Goal: Information Seeking & Learning: Learn about a topic

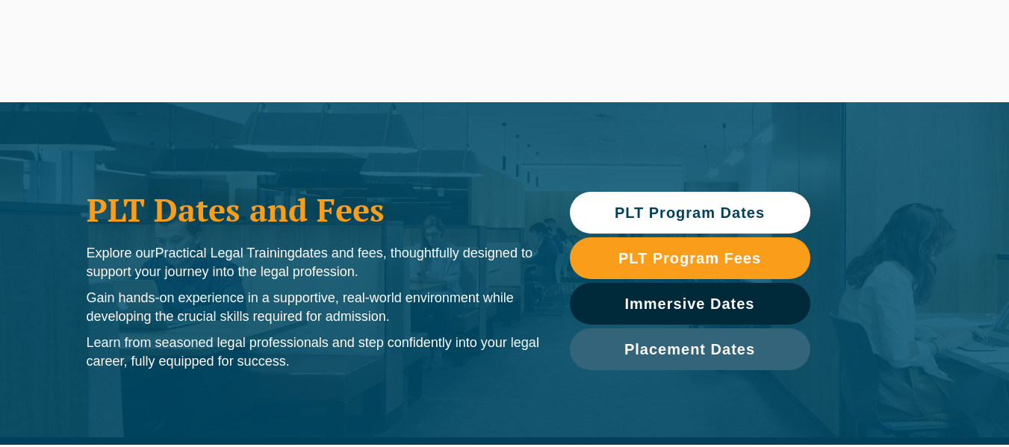
click at [0, 0] on li "Careers" at bounding box center [0, 0] width 0 height 0
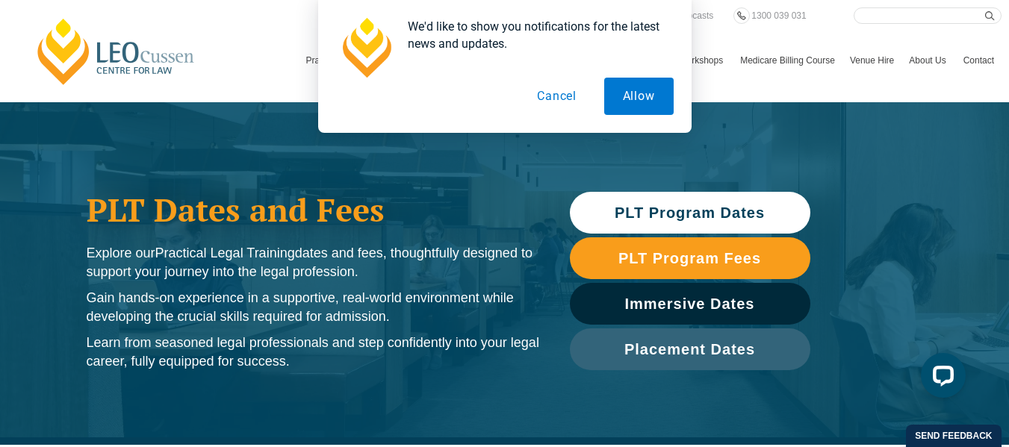
click at [546, 94] on button "Cancel" at bounding box center [556, 96] width 77 height 37
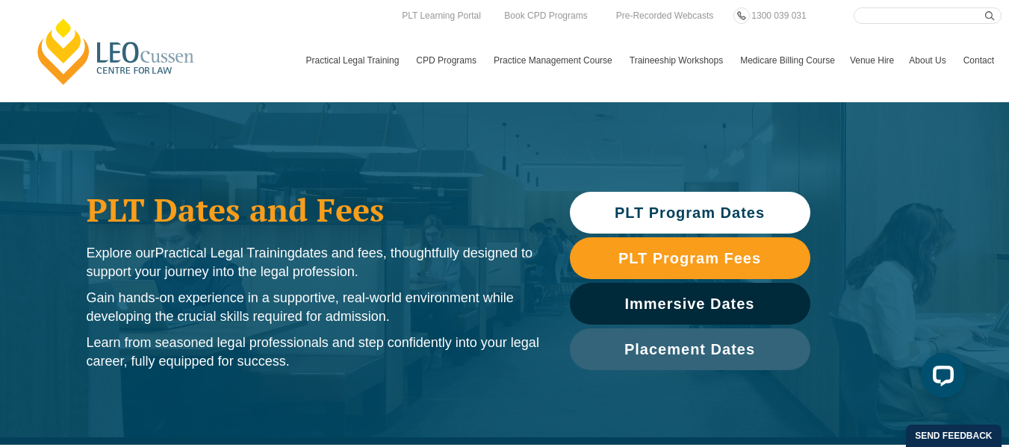
click at [678, 202] on link "PLT Program Dates" at bounding box center [690, 213] width 240 height 42
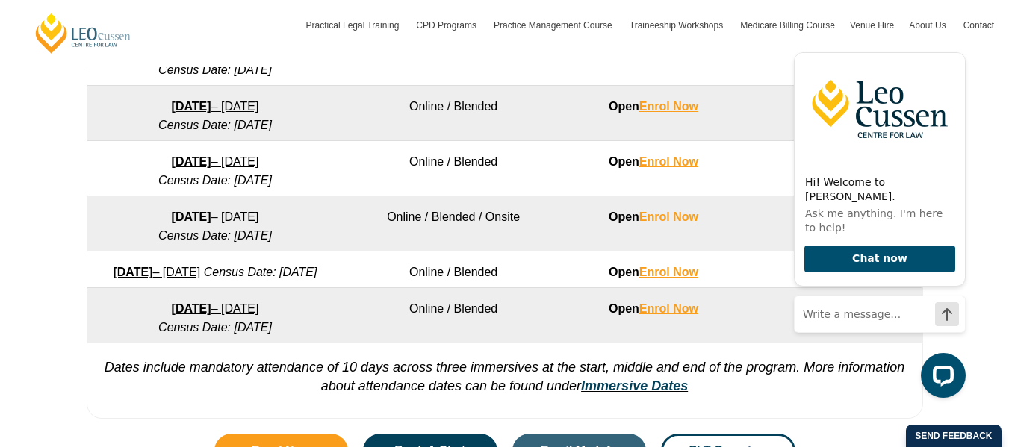
scroll to position [1067, 0]
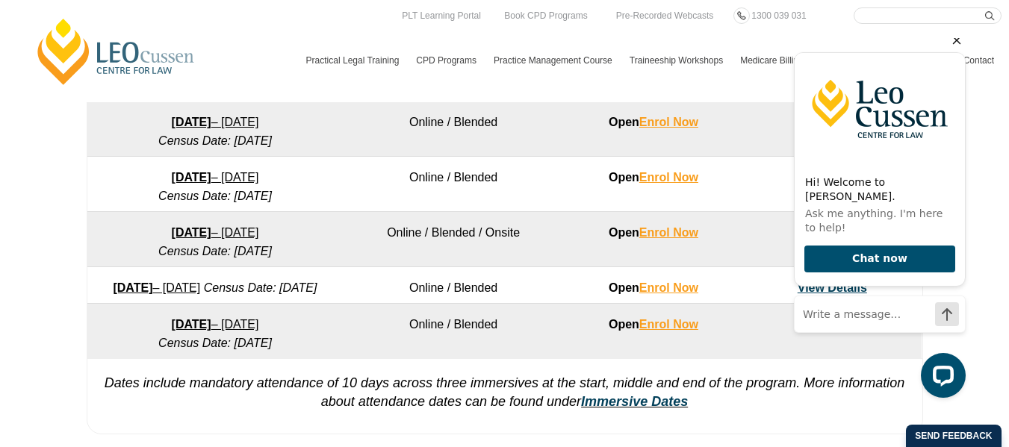
click at [954, 49] on icon "Hide greeting" at bounding box center [957, 40] width 18 height 18
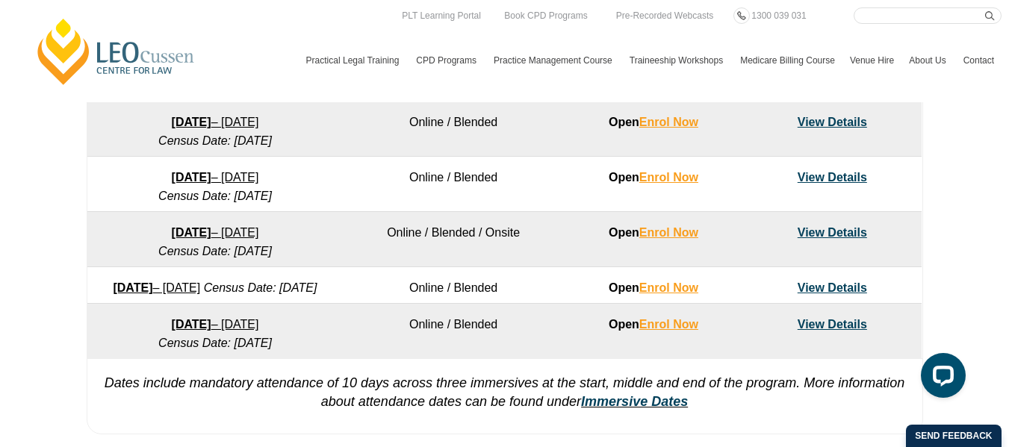
click at [832, 235] on link "View Details" at bounding box center [832, 232] width 69 height 13
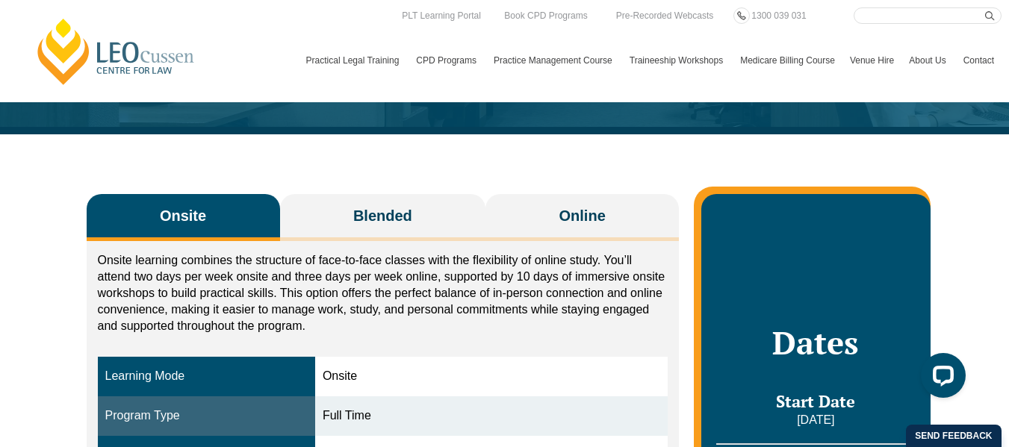
scroll to position [132, 0]
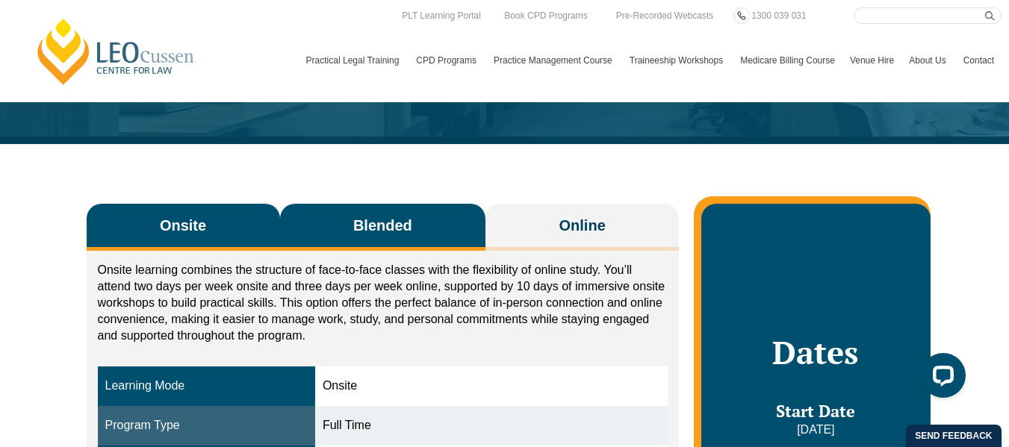
click at [389, 231] on span "Blended" at bounding box center [382, 225] width 59 height 21
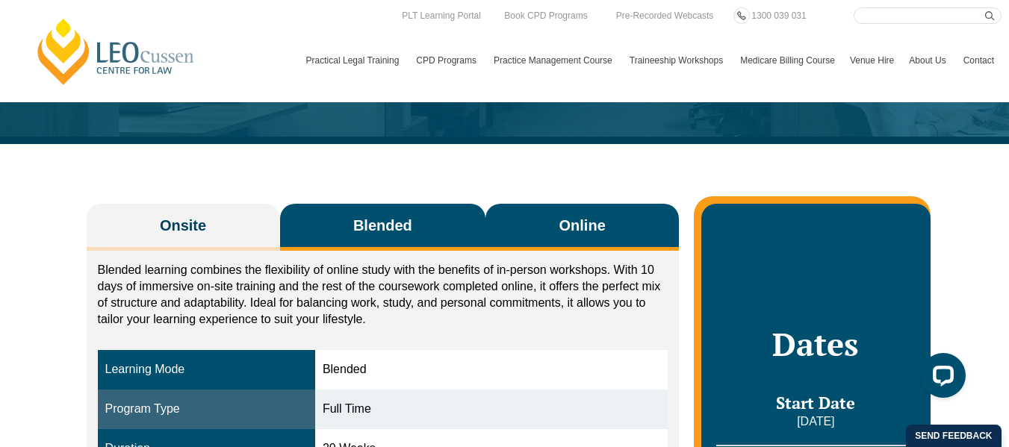
click at [515, 214] on button "Online" at bounding box center [581, 227] width 193 height 47
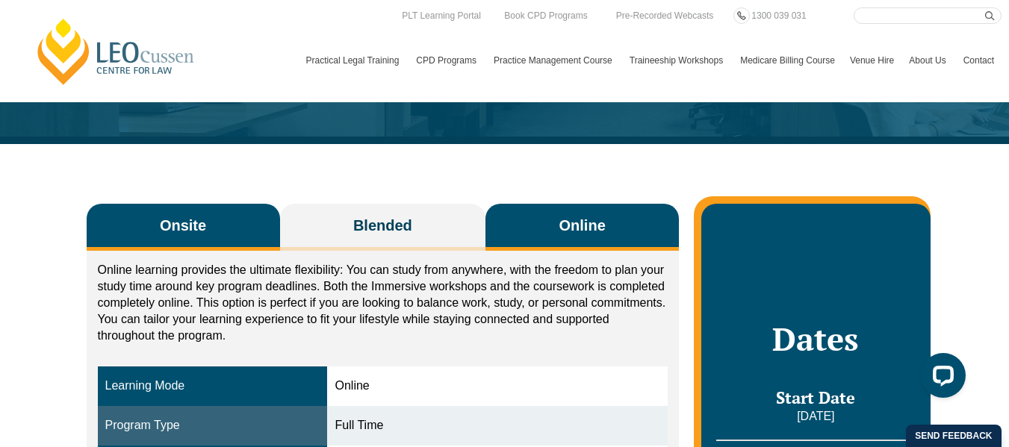
click at [194, 220] on span "Onsite" at bounding box center [183, 225] width 46 height 21
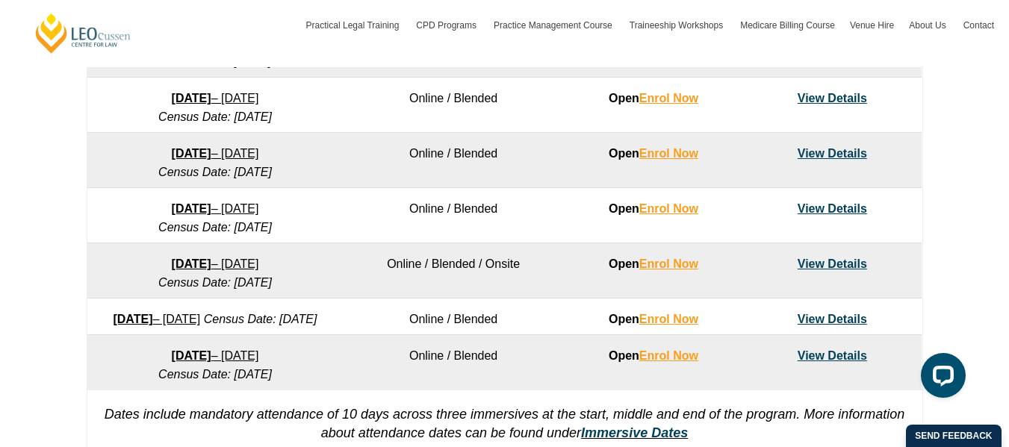
scroll to position [1051, 0]
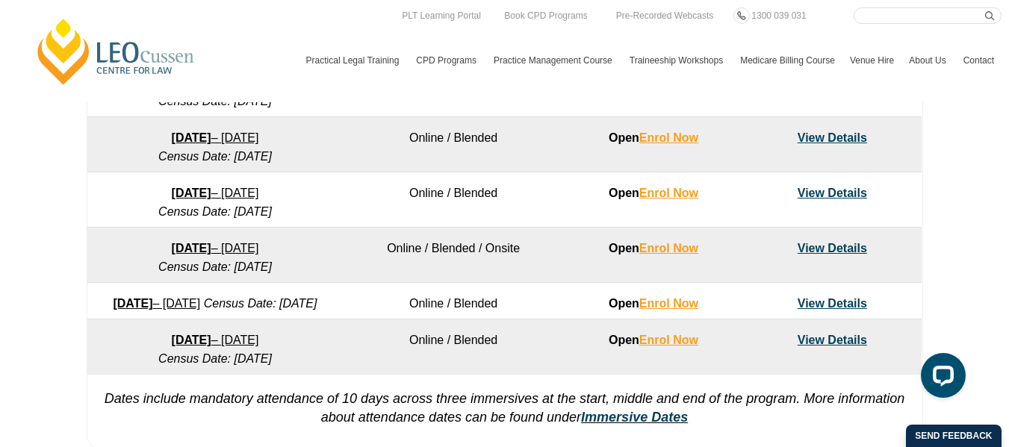
click at [854, 249] on link "View Details" at bounding box center [832, 248] width 69 height 13
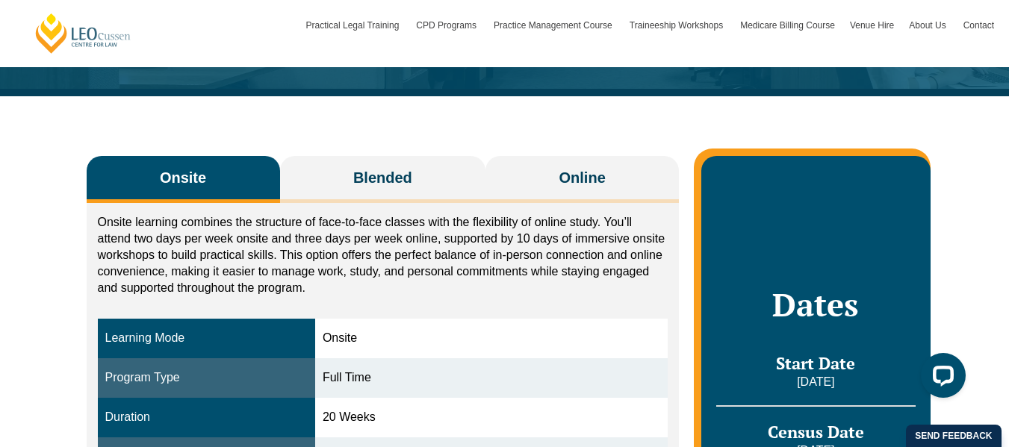
scroll to position [190, 0]
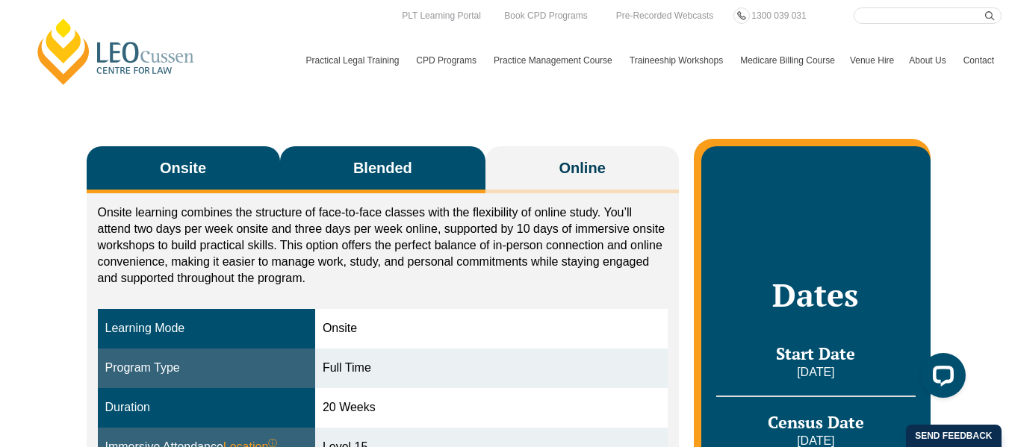
click at [403, 172] on span "Blended" at bounding box center [382, 168] width 59 height 21
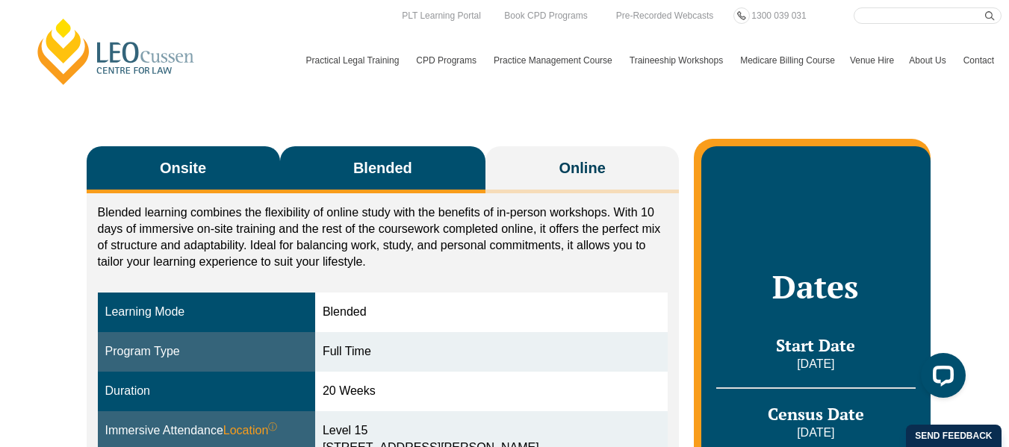
click at [216, 161] on button "Onsite" at bounding box center [183, 169] width 193 height 47
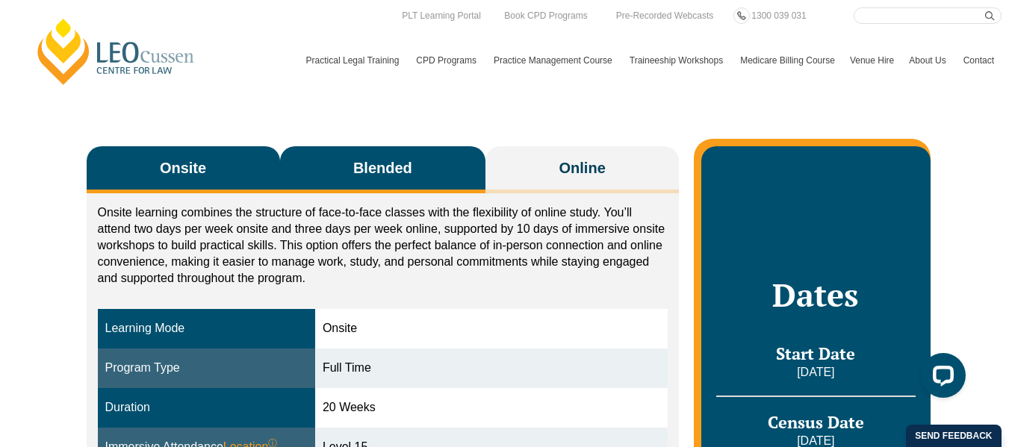
click at [293, 163] on button "Blended" at bounding box center [383, 169] width 206 height 47
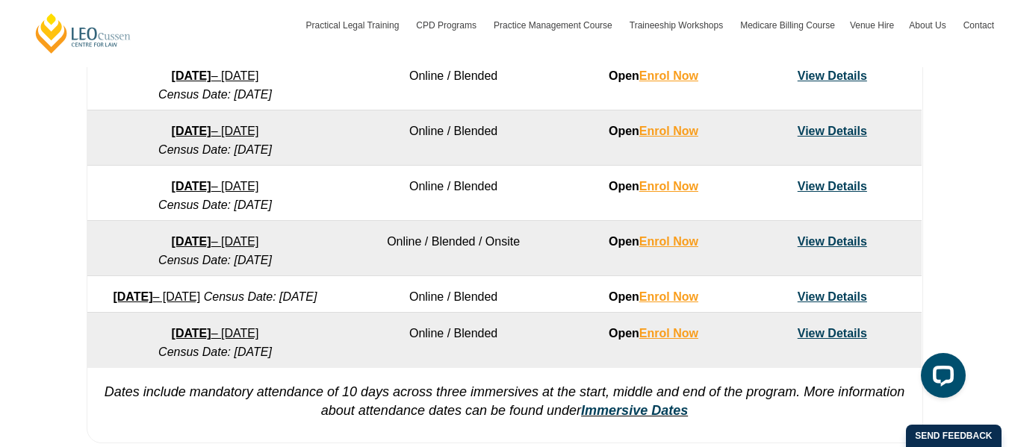
scroll to position [1089, 0]
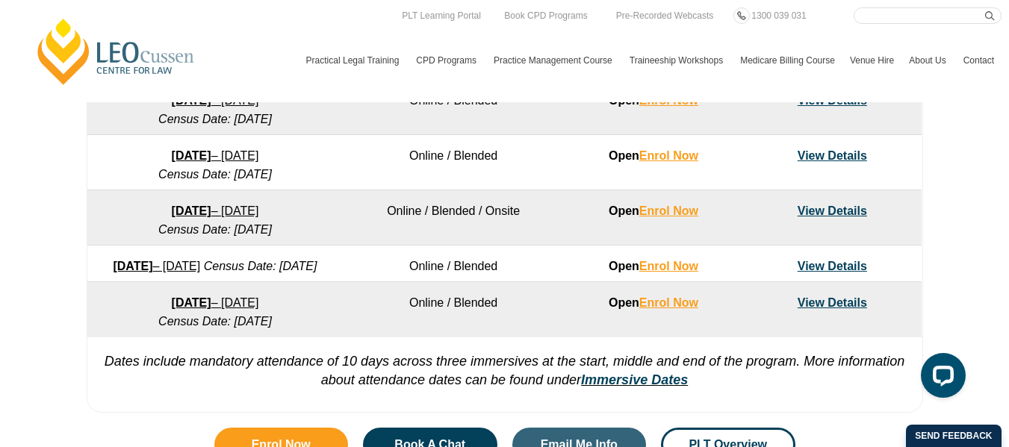
click at [200, 266] on link "21 September 2026 – 19 February 2027" at bounding box center [156, 266] width 87 height 13
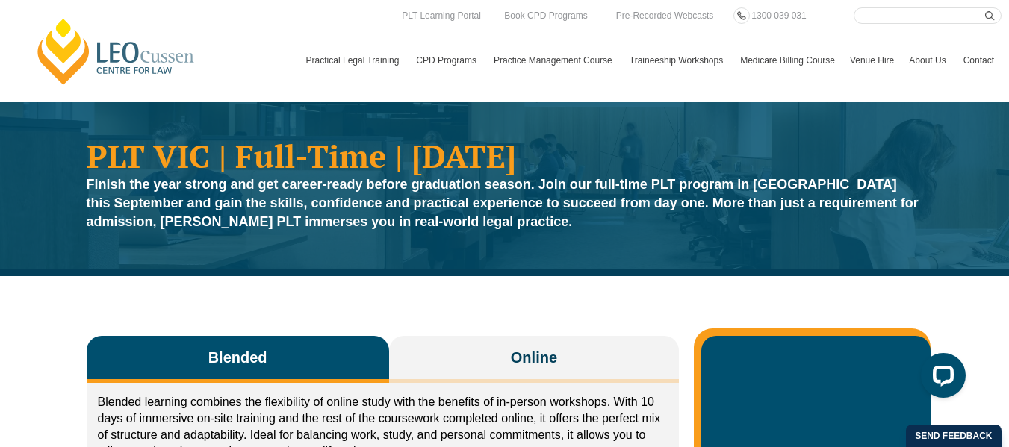
scroll to position [10, 0]
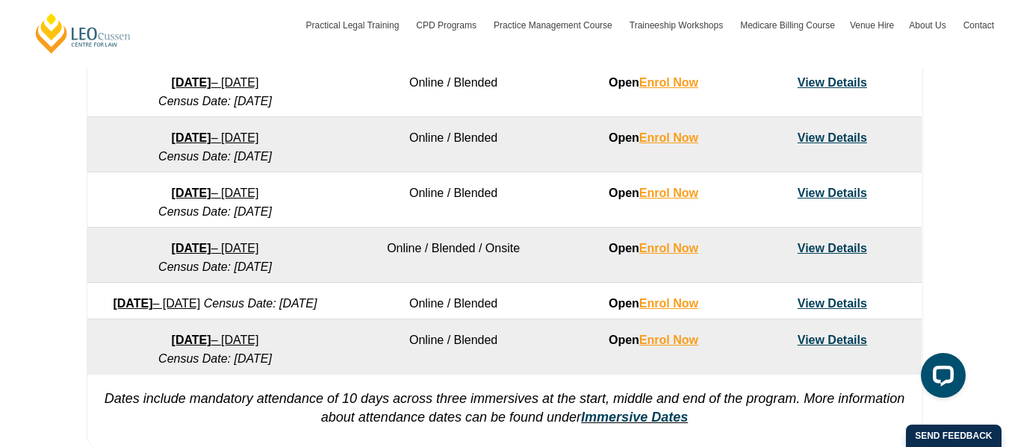
scroll to position [1067, 0]
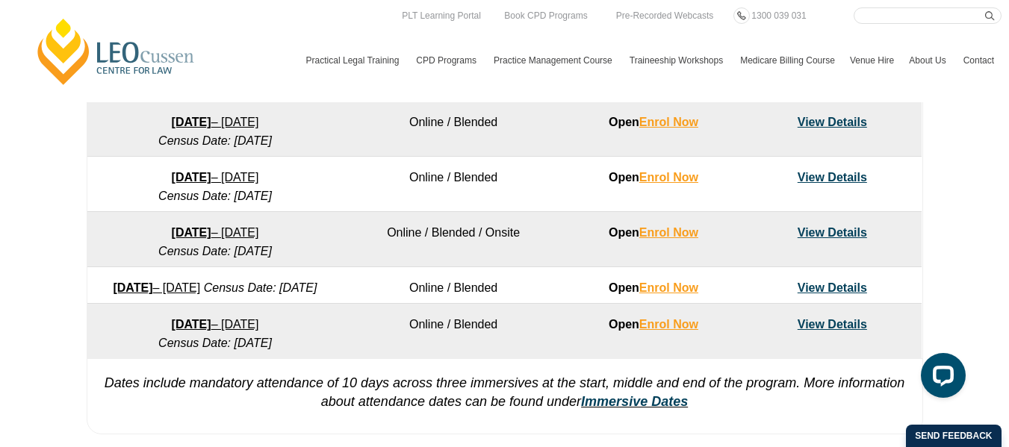
click at [977, 246] on div "VIC ACT WA QLD SA NSW PLT Program Dates in Victoria Full Time Part Time Program…" at bounding box center [504, -1] width 1009 height 885
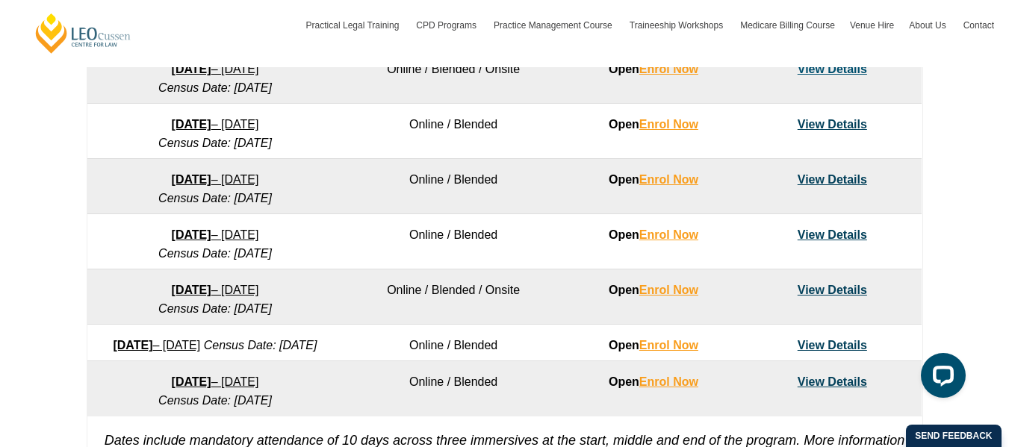
scroll to position [1007, 0]
